Goal: Task Accomplishment & Management: Manage account settings

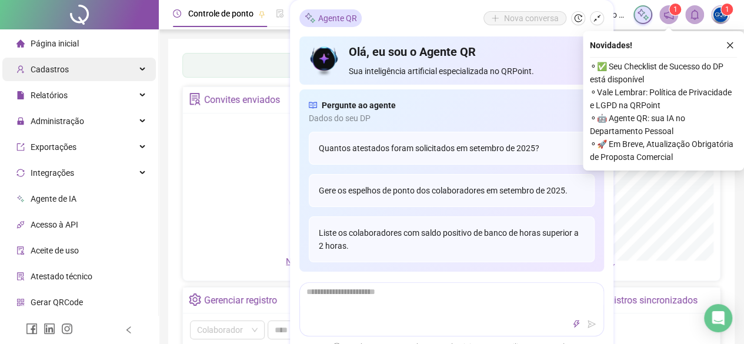
click at [108, 76] on div "Cadastros" at bounding box center [79, 70] width 154 height 24
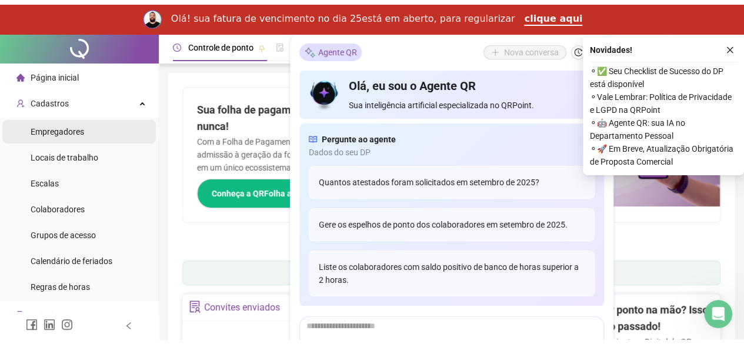
scroll to position [13, 0]
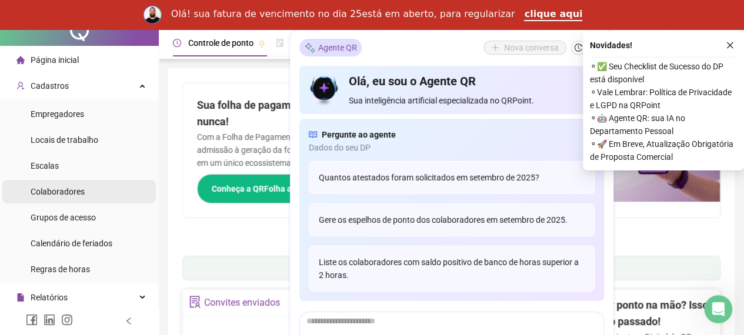
click at [88, 196] on li "Colaboradores" at bounding box center [79, 192] width 154 height 24
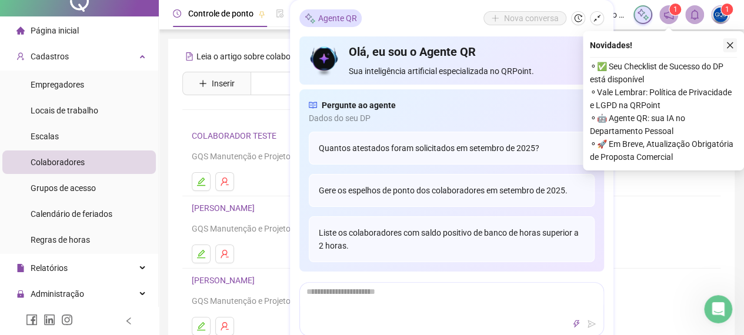
click at [737, 44] on button "button" at bounding box center [730, 45] width 14 height 14
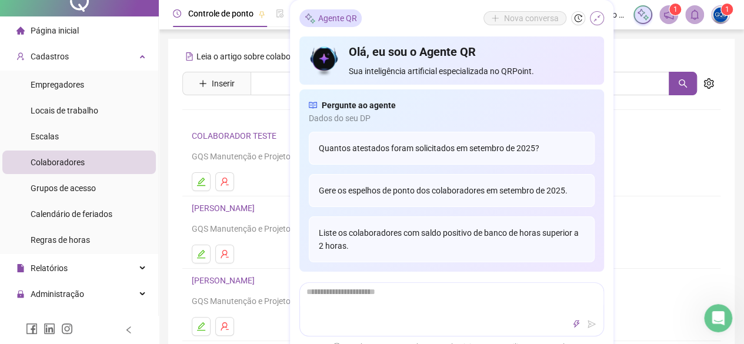
click at [594, 14] on icon "shrink" at bounding box center [597, 18] width 8 height 8
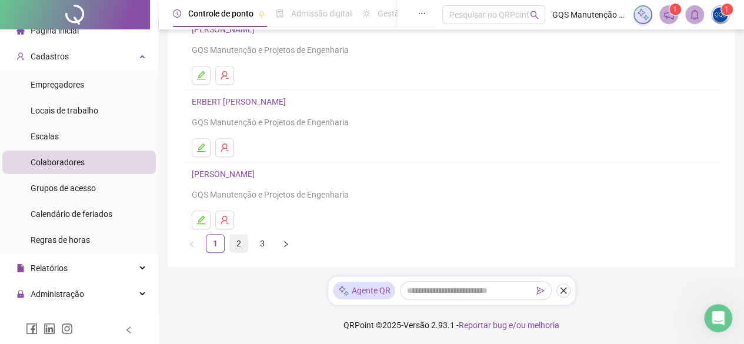
click at [235, 244] on link "2" at bounding box center [239, 244] width 18 height 18
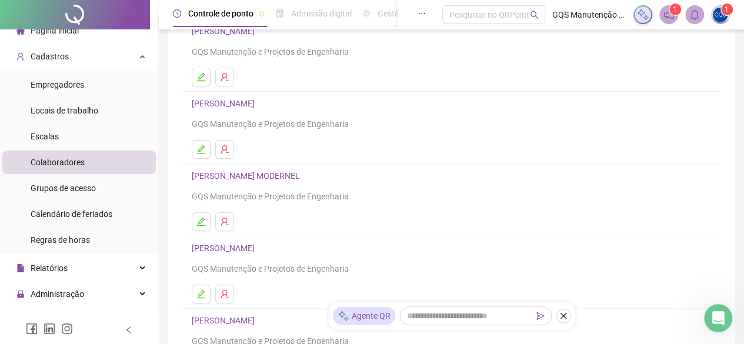
scroll to position [132, 0]
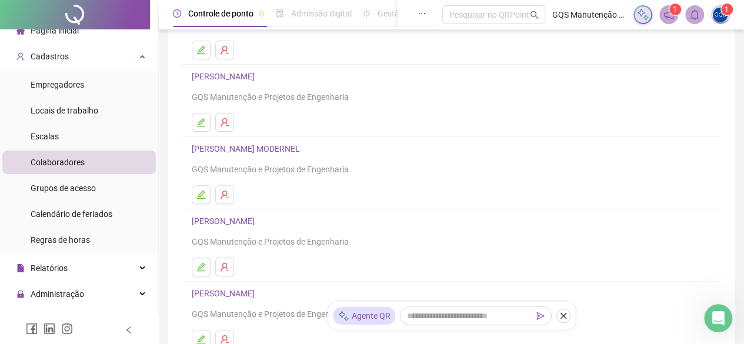
click at [278, 149] on link "[PERSON_NAME] MODERNEL" at bounding box center [248, 148] width 112 height 9
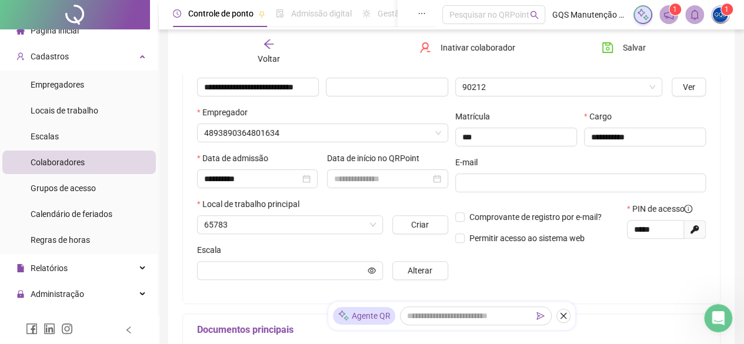
scroll to position [138, 0]
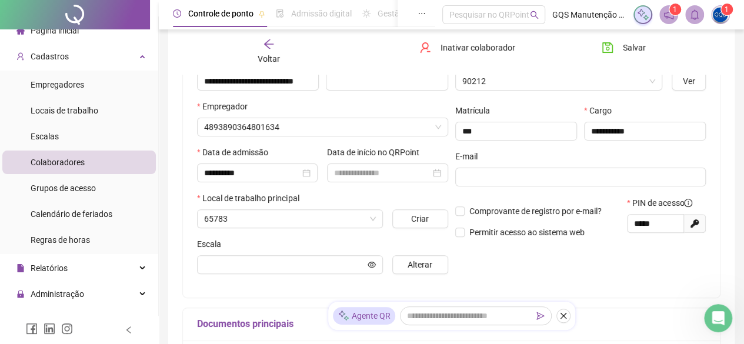
type input "**********"
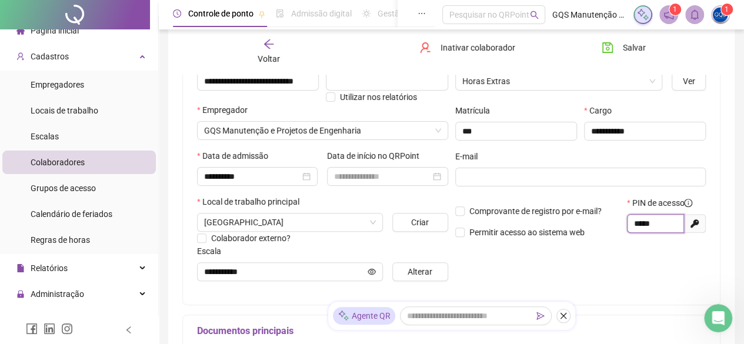
drag, startPoint x: 670, startPoint y: 230, endPoint x: 615, endPoint y: 217, distance: 56.2
click at [615, 217] on div "Comprovante de registro por e-mail? Permitir acesso ao sistema web PIN de acess…" at bounding box center [581, 222] width 258 height 51
drag, startPoint x: 662, startPoint y: 221, endPoint x: 615, endPoint y: 218, distance: 47.7
click at [615, 218] on div "Comprovante de registro por e-mail? Permitir acesso ao sistema web PIN de acess…" at bounding box center [581, 222] width 258 height 51
